Goal: Browse casually: Explore the website without a specific task or goal

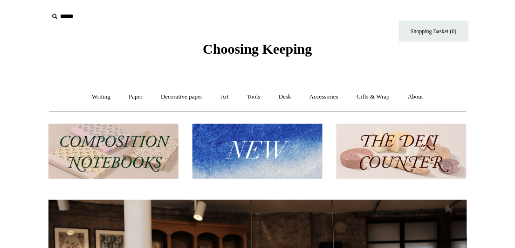
click at [268, 146] on img at bounding box center [258, 151] width 130 height 55
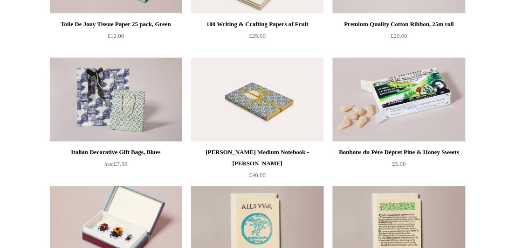
scroll to position [1603, 0]
click at [251, 103] on img at bounding box center [257, 99] width 132 height 84
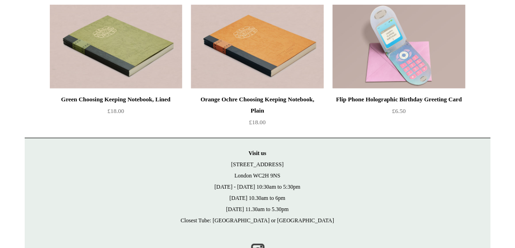
scroll to position [2041, 0]
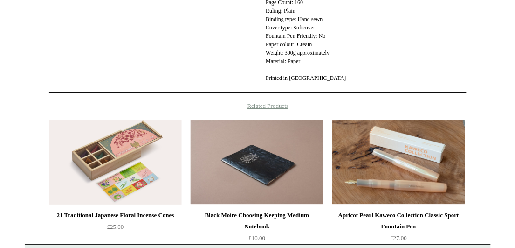
scroll to position [564, 0]
